Goal: Task Accomplishment & Management: Manage account settings

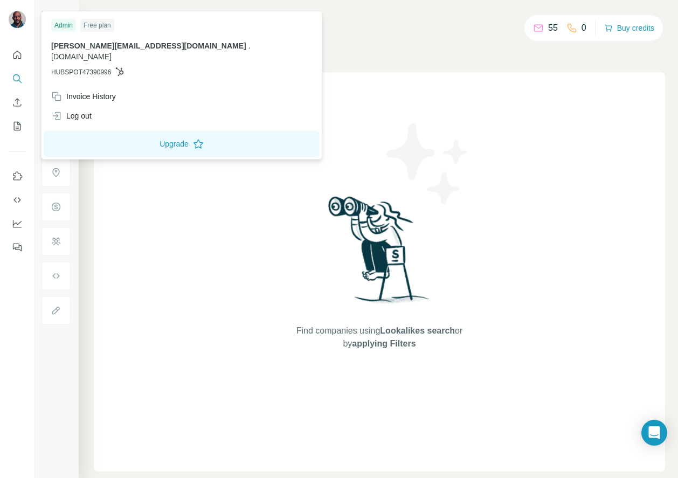
click at [26, 20] on div at bounding box center [18, 21] width 31 height 36
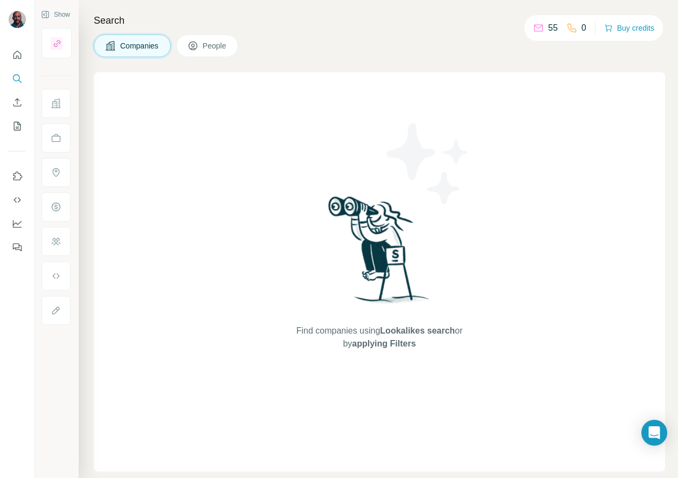
click at [16, 21] on img at bounding box center [17, 19] width 17 height 17
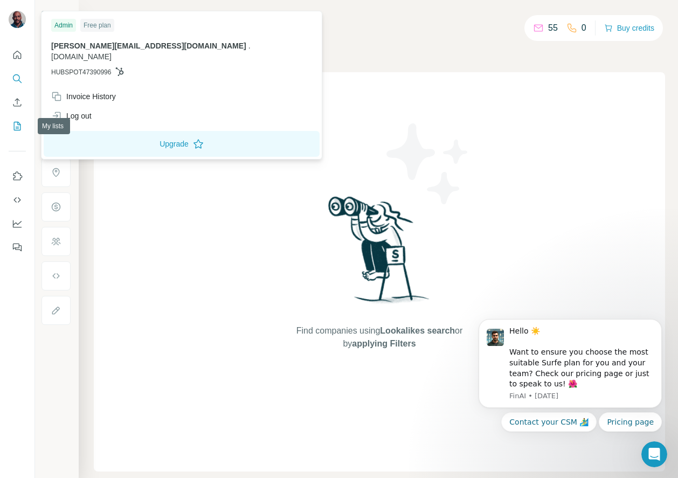
click at [17, 124] on icon "My lists" at bounding box center [17, 126] width 11 height 11
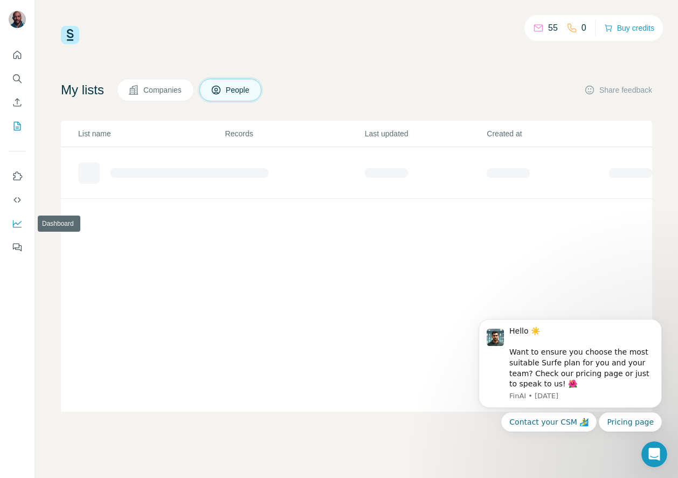
click at [12, 221] on icon "Dashboard" at bounding box center [17, 223] width 11 height 11
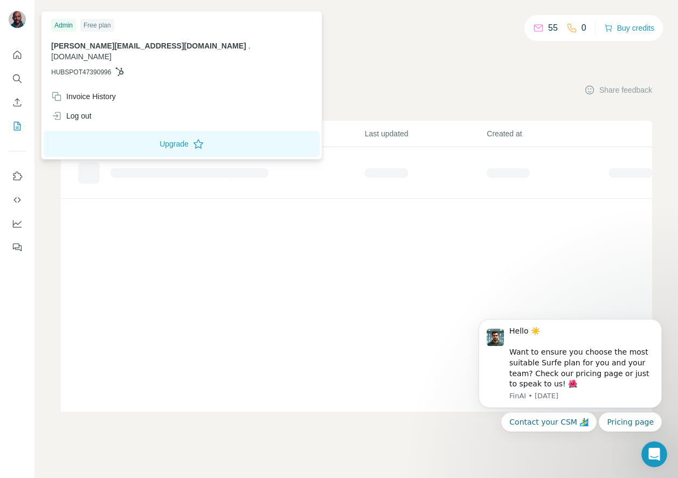
click at [22, 7] on div at bounding box center [18, 21] width 31 height 36
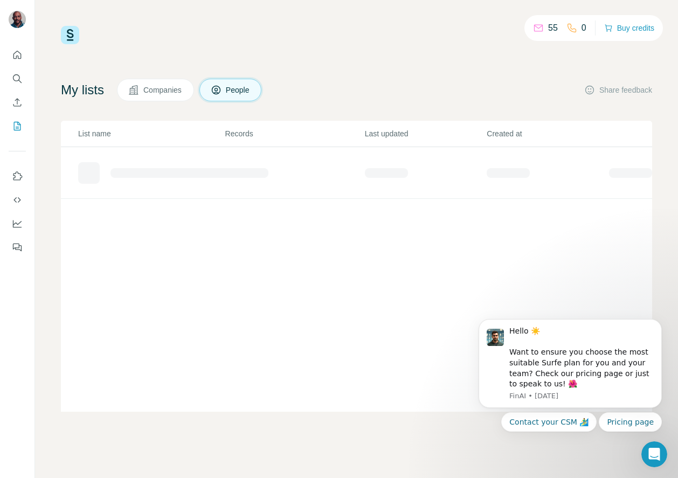
click at [18, 16] on img at bounding box center [17, 19] width 17 height 17
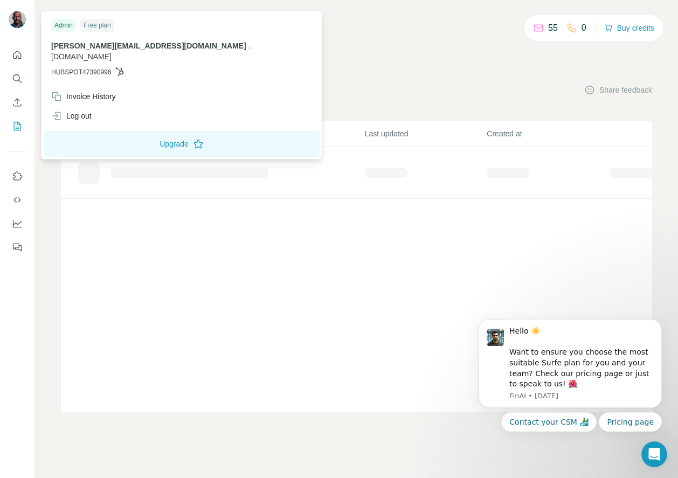
click at [82, 44] on span "[PERSON_NAME][EMAIL_ADDRESS][DOMAIN_NAME]" at bounding box center [148, 46] width 195 height 9
click at [66, 21] on div "Admin" at bounding box center [63, 25] width 25 height 13
click at [95, 144] on button "Upgrade" at bounding box center [182, 144] width 276 height 26
